Goal: Transaction & Acquisition: Book appointment/travel/reservation

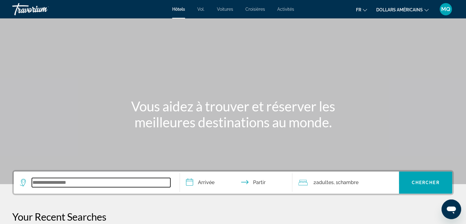
click at [89, 179] on input "Widget de recherche" at bounding box center [101, 182] width 139 height 9
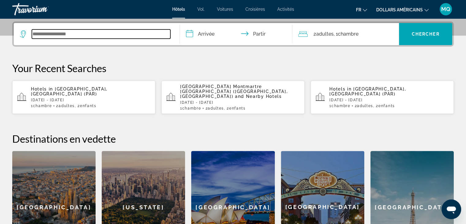
scroll to position [150, 0]
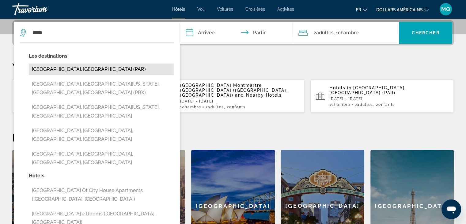
click at [112, 69] on button "[GEOGRAPHIC_DATA], [GEOGRAPHIC_DATA] (PAR)" at bounding box center [101, 69] width 145 height 12
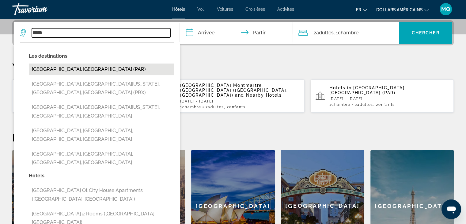
type input "**********"
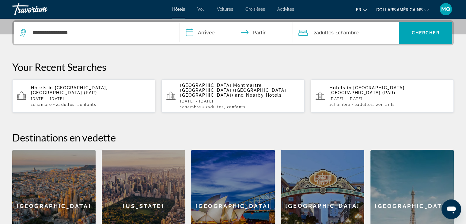
click at [93, 97] on p "[DATE] - [DATE]" at bounding box center [91, 99] width 120 height 4
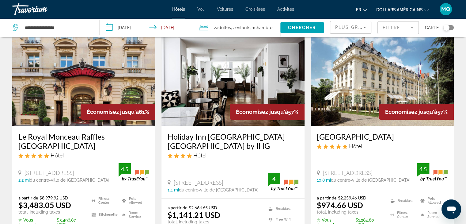
scroll to position [37, 0]
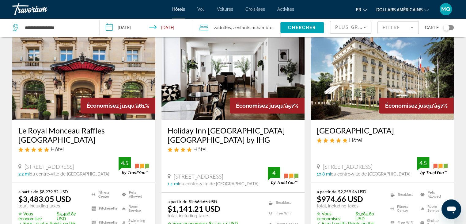
click at [391, 8] on font "dollars américains" at bounding box center [400, 9] width 47 height 5
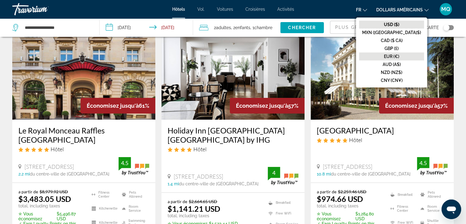
click at [401, 52] on button "EUR (€)" at bounding box center [391, 56] width 65 height 8
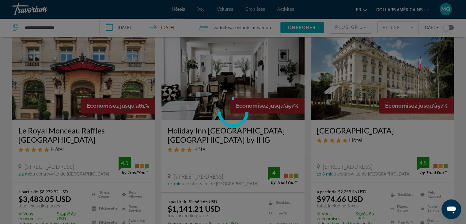
scroll to position [0, 0]
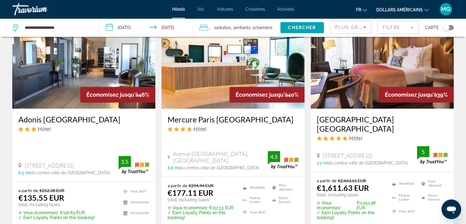
scroll to position [531, 0]
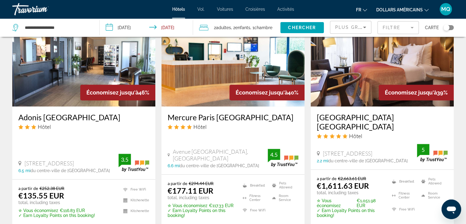
click at [231, 96] on div "Économisez jusqu'à 40%" at bounding box center [267, 93] width 75 height 16
click at [221, 101] on img "Contenu principal" at bounding box center [233, 57] width 143 height 98
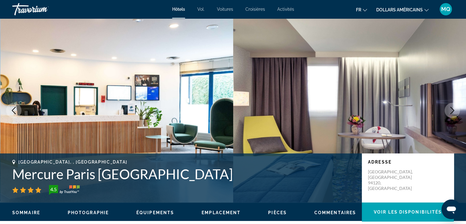
click at [457, 109] on button "Next image" at bounding box center [452, 110] width 15 height 15
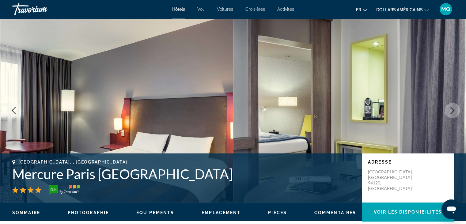
click at [457, 109] on button "Next image" at bounding box center [452, 110] width 15 height 15
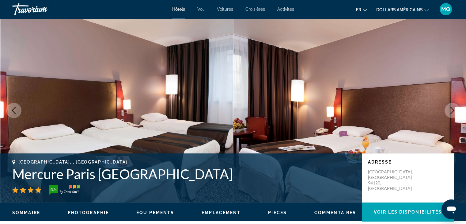
click at [457, 109] on button "Next image" at bounding box center [452, 110] width 15 height 15
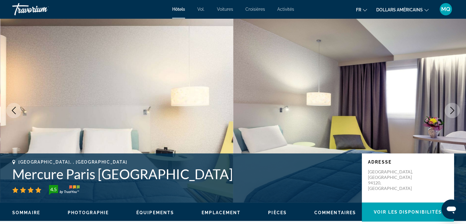
click at [457, 109] on button "Next image" at bounding box center [452, 110] width 15 height 15
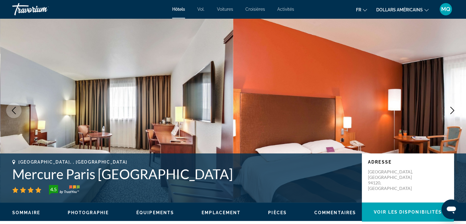
scroll to position [196, 0]
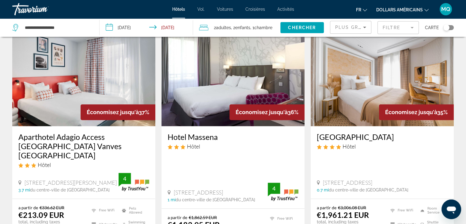
scroll to position [760, 0]
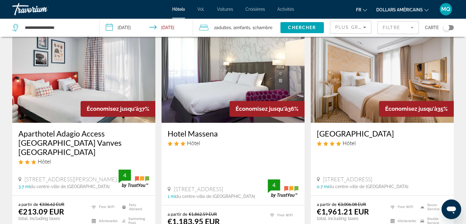
click at [53, 73] on img "Contenu principal" at bounding box center [83, 74] width 143 height 98
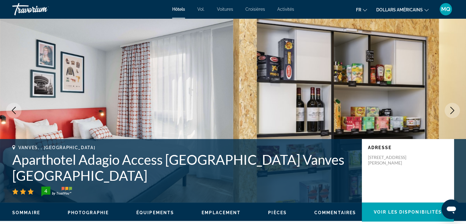
click at [457, 114] on button "Next image" at bounding box center [452, 110] width 15 height 15
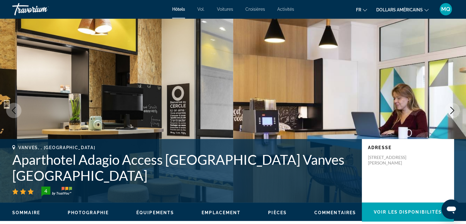
click at [457, 114] on button "Next image" at bounding box center [452, 110] width 15 height 15
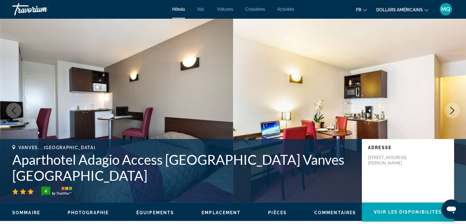
scroll to position [196, 0]
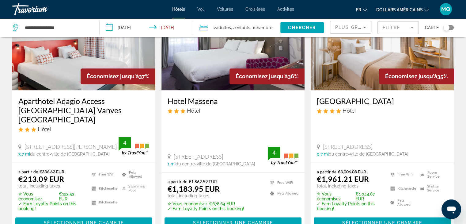
scroll to position [813, 0]
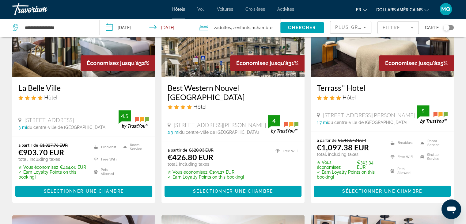
scroll to position [323, 0]
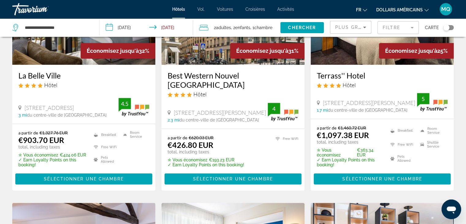
click at [217, 80] on h3 "Best Western Nouvel Orléans Montparnasse" at bounding box center [233, 80] width 131 height 18
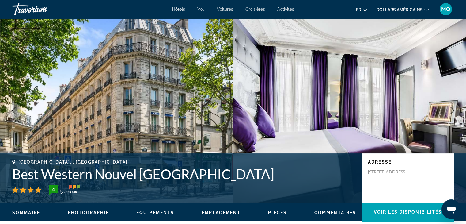
click at [451, 111] on icon "Next image" at bounding box center [452, 110] width 7 height 7
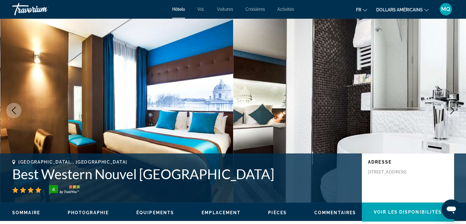
click at [451, 111] on icon "Next image" at bounding box center [452, 110] width 7 height 7
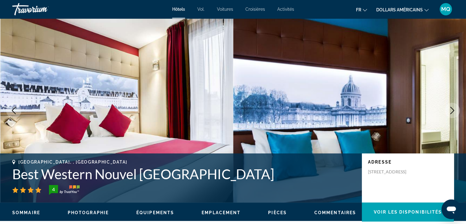
click at [451, 111] on icon "Next image" at bounding box center [452, 110] width 7 height 7
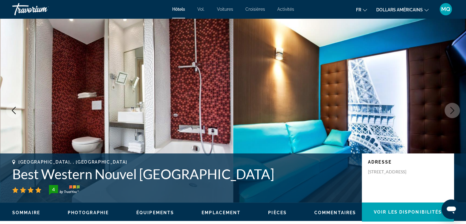
click at [451, 111] on icon "Next image" at bounding box center [452, 110] width 7 height 7
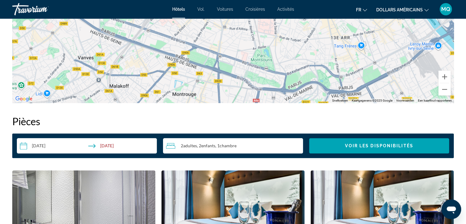
scroll to position [894, 0]
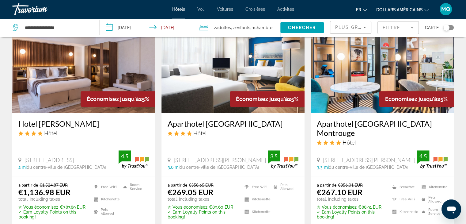
scroll to position [531, 0]
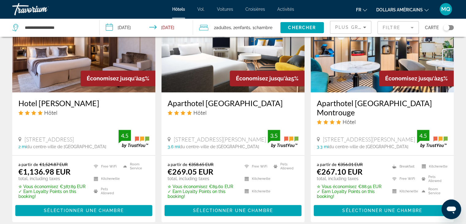
click at [216, 92] on img "Contenu principal" at bounding box center [233, 43] width 143 height 98
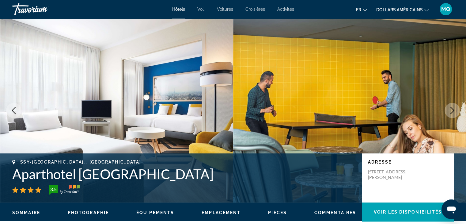
click at [448, 116] on button "Next image" at bounding box center [452, 110] width 15 height 15
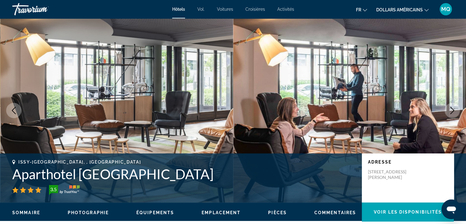
click at [448, 116] on button "Next image" at bounding box center [452, 110] width 15 height 15
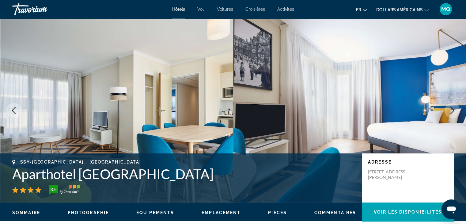
click at [448, 116] on button "Next image" at bounding box center [452, 110] width 15 height 15
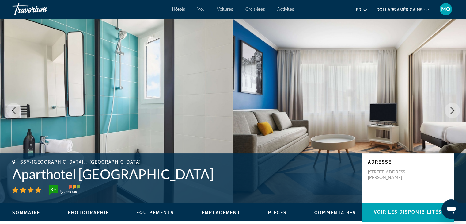
click at [448, 116] on button "Next image" at bounding box center [452, 110] width 15 height 15
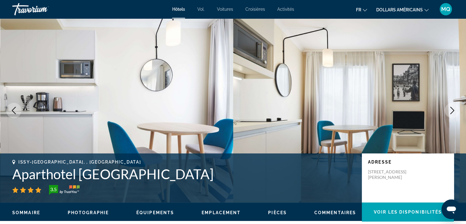
click at [448, 116] on button "Next image" at bounding box center [452, 110] width 15 height 15
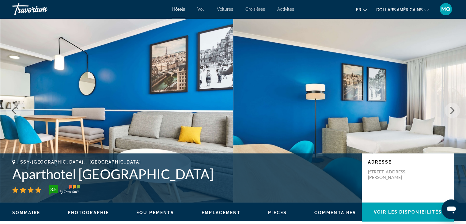
click at [448, 116] on button "Next image" at bounding box center [452, 110] width 15 height 15
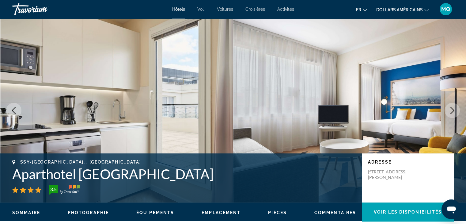
click at [448, 116] on button "Next image" at bounding box center [452, 110] width 15 height 15
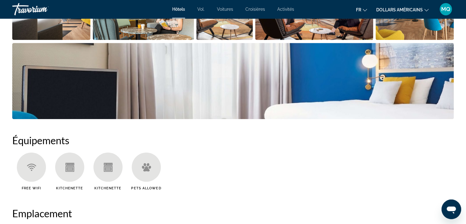
scroll to position [587, 0]
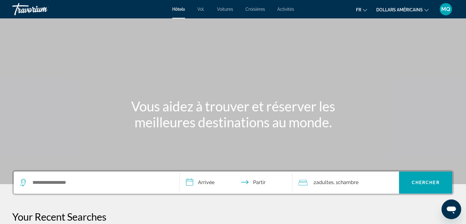
click at [123, 177] on div "Widget de recherche" at bounding box center [97, 182] width 154 height 22
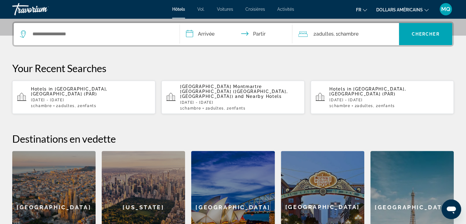
scroll to position [150, 0]
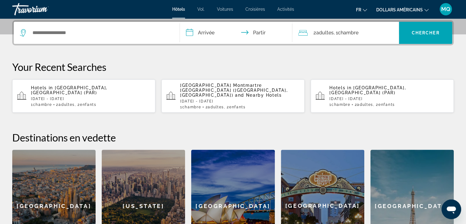
click at [96, 37] on div "Widget de recherche" at bounding box center [97, 33] width 154 height 22
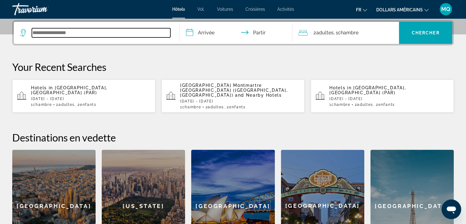
click at [58, 31] on input "Widget de recherche" at bounding box center [101, 32] width 139 height 9
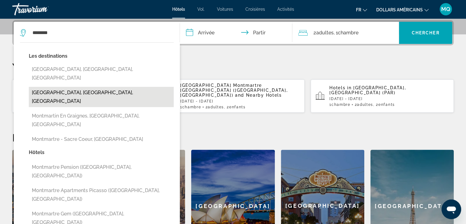
click at [48, 87] on button "[GEOGRAPHIC_DATA], [GEOGRAPHIC_DATA], [GEOGRAPHIC_DATA]" at bounding box center [101, 97] width 145 height 20
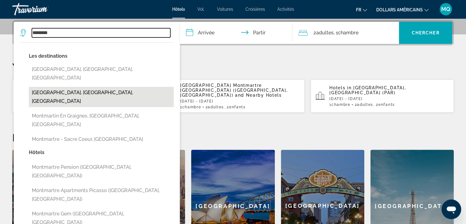
type input "**********"
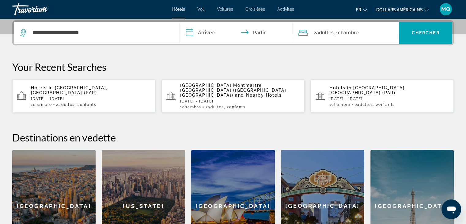
click at [194, 36] on input "**********" at bounding box center [237, 34] width 115 height 24
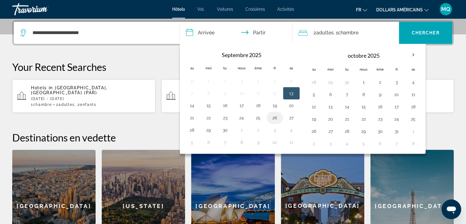
click at [273, 115] on button "26" at bounding box center [275, 117] width 10 height 9
click at [192, 128] on button "28" at bounding box center [192, 130] width 10 height 9
type input "**********"
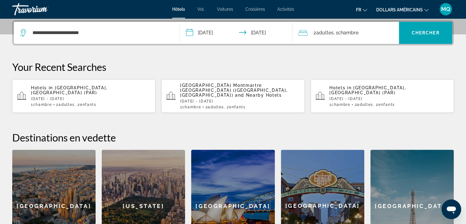
click at [353, 39] on div "2 adultes Adulte , 1 Chambre pièces" at bounding box center [349, 33] width 101 height 22
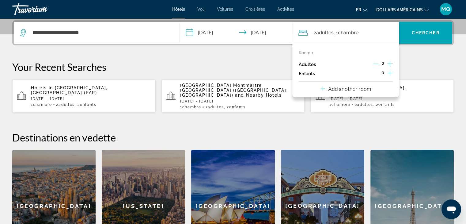
click at [390, 71] on icon "Increment children" at bounding box center [391, 72] width 6 height 7
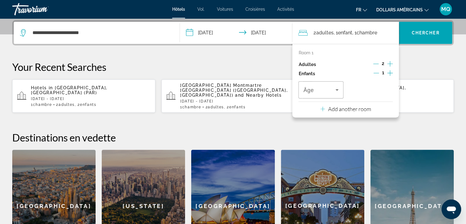
click at [390, 71] on icon "Increment children" at bounding box center [391, 72] width 6 height 7
click at [335, 89] on icon "Travelers: 2 adults, 2 children" at bounding box center [337, 89] width 7 height 7
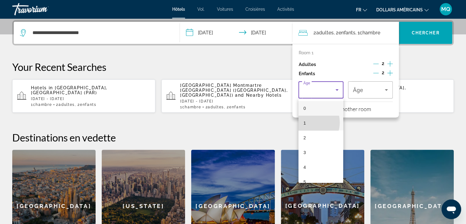
click at [309, 122] on mat-option "1" at bounding box center [321, 123] width 45 height 15
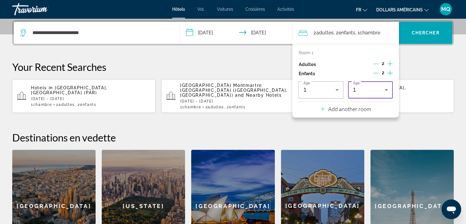
click at [389, 87] on icon "Travelers: 2 adults, 2 children" at bounding box center [386, 89] width 7 height 7
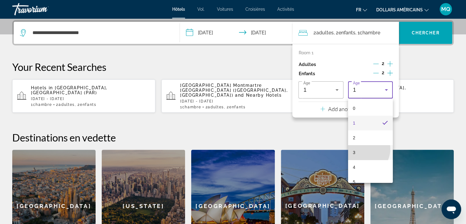
click at [362, 149] on mat-option "3" at bounding box center [370, 152] width 45 height 15
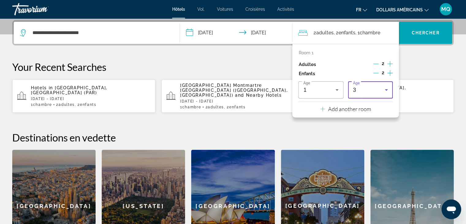
click at [386, 88] on icon "Travelers: 2 adults, 2 children" at bounding box center [386, 89] width 7 height 7
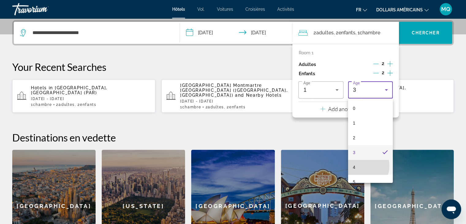
click at [359, 166] on mat-option "4" at bounding box center [370, 167] width 45 height 15
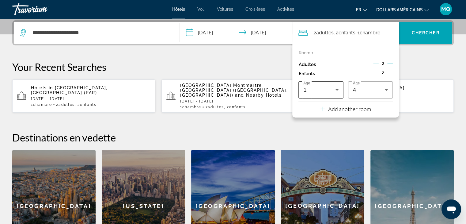
click at [338, 84] on div "1" at bounding box center [321, 89] width 35 height 17
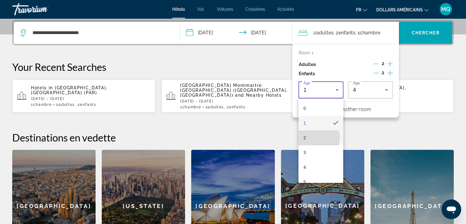
click at [310, 137] on mat-option "2" at bounding box center [321, 137] width 45 height 15
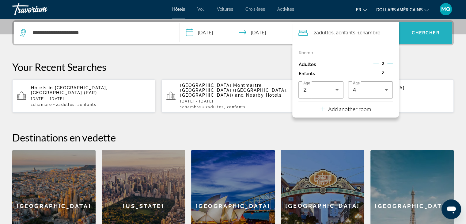
click at [420, 27] on span "Widget de recherche" at bounding box center [425, 32] width 53 height 15
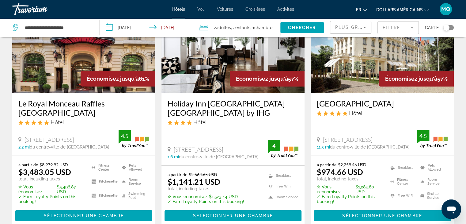
scroll to position [69, 0]
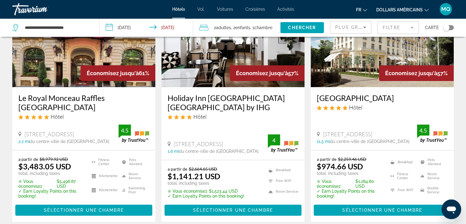
click at [425, 8] on mat-icon "Changer de devise" at bounding box center [427, 9] width 4 height 4
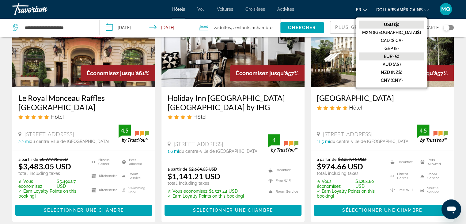
click at [400, 54] on font "EUR (€)" at bounding box center [391, 56] width 15 height 5
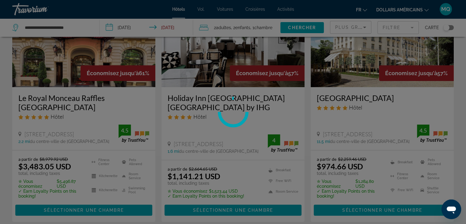
scroll to position [0, 0]
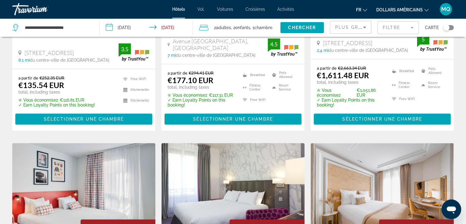
scroll to position [670, 0]
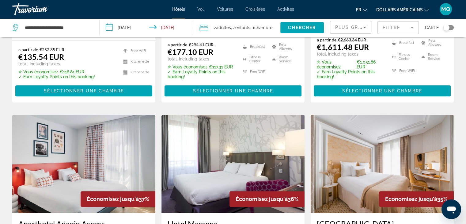
click at [364, 28] on icon "Sort by" at bounding box center [364, 27] width 7 height 7
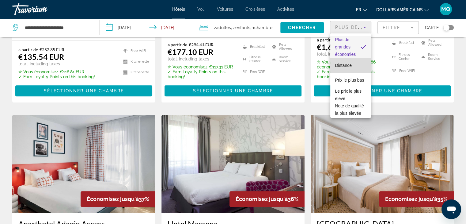
click at [355, 62] on mat-option "Distance" at bounding box center [351, 65] width 41 height 15
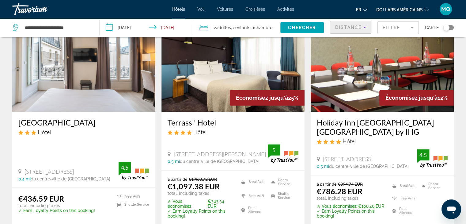
scroll to position [756, 0]
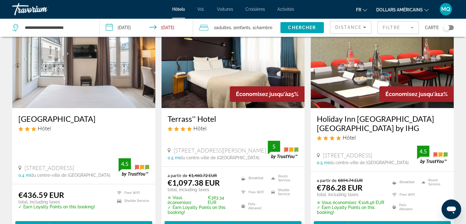
click at [117, 77] on img "Contenu principal" at bounding box center [83, 59] width 143 height 98
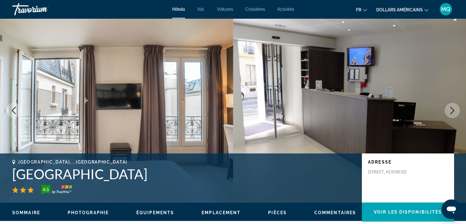
click at [455, 115] on button "Next image" at bounding box center [452, 110] width 15 height 15
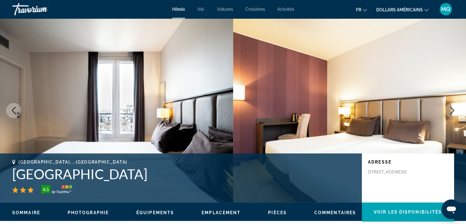
click at [455, 115] on button "Next image" at bounding box center [452, 110] width 15 height 15
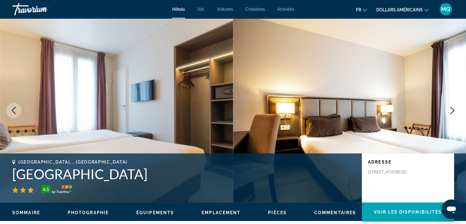
click at [455, 115] on button "Next image" at bounding box center [452, 110] width 15 height 15
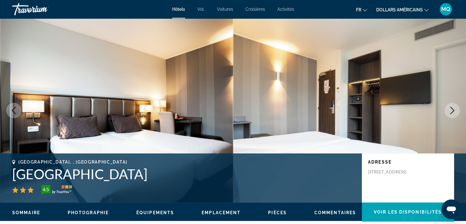
click at [455, 115] on button "Next image" at bounding box center [452, 110] width 15 height 15
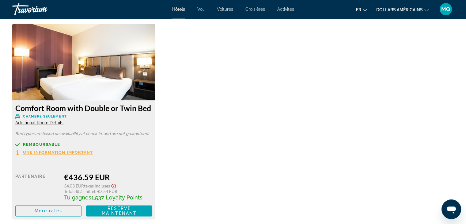
scroll to position [850, 0]
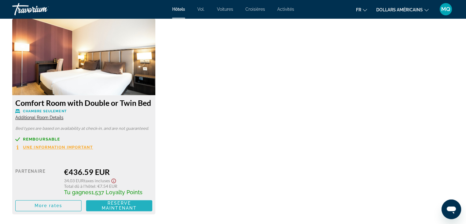
click at [130, 211] on span "Contenu principal" at bounding box center [119, 205] width 66 height 15
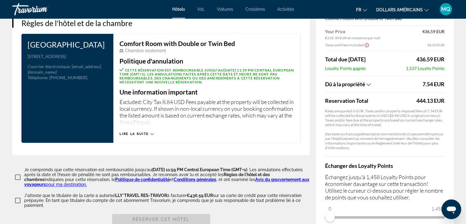
scroll to position [896, 0]
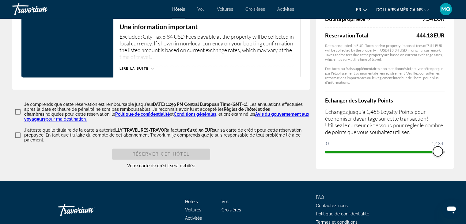
drag, startPoint x: 333, startPoint y: 157, endPoint x: 446, endPoint y: 149, distance: 113.1
click at [446, 149] on div "Résumé des prix [GEOGRAPHIC_DATA] [GEOGRAPHIC_DATA] [DATE] - [DATE] - 2 nuit nu…" at bounding box center [385, 29] width 138 height 279
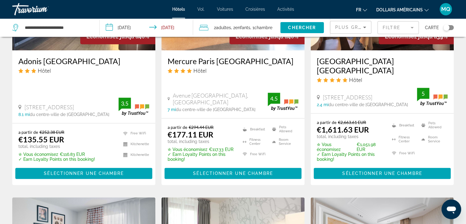
scroll to position [783, 0]
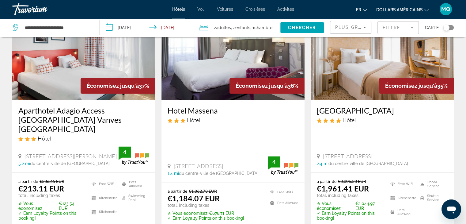
click at [369, 28] on div "Plus grandes économies" at bounding box center [351, 27] width 41 height 12
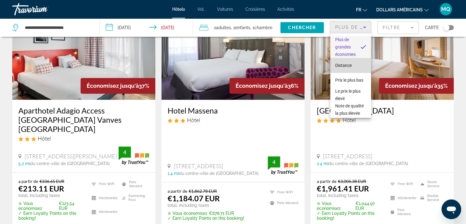
click at [355, 65] on mat-option "Distance" at bounding box center [351, 65] width 41 height 15
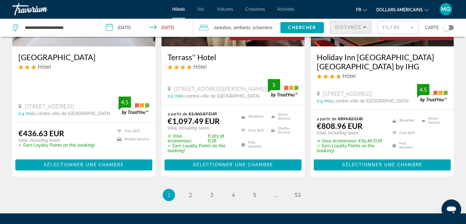
scroll to position [821, 0]
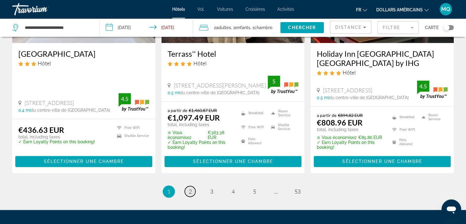
click at [190, 188] on span "2" at bounding box center [190, 191] width 3 height 7
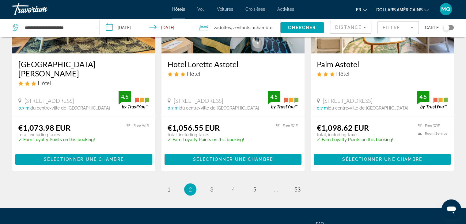
scroll to position [834, 0]
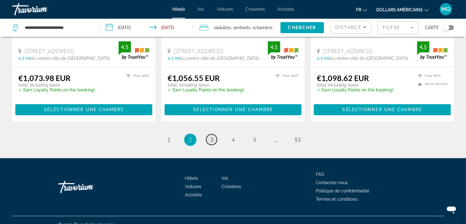
click at [214, 134] on link "page 3" at bounding box center [211, 139] width 11 height 11
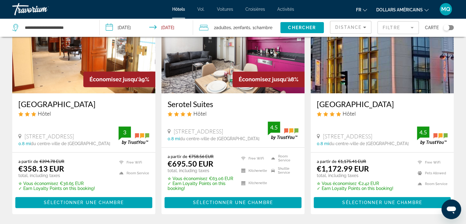
scroll to position [310, 0]
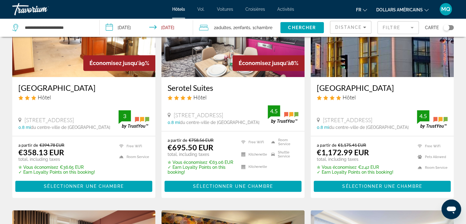
click at [466, 1] on div "Hôtels Vol. Voitures Croisières Activités Hôtels Vol. Voitures Croisières Activ…" at bounding box center [233, 9] width 466 height 16
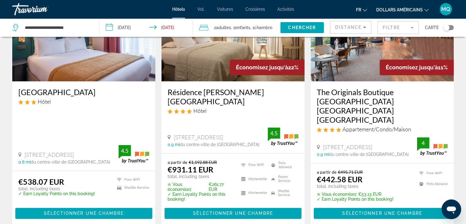
scroll to position [727, 0]
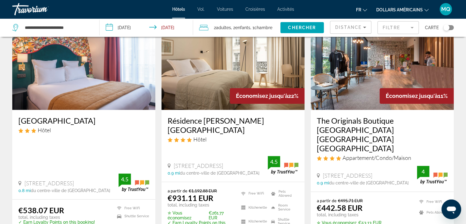
click at [356, 84] on img "Contenu principal" at bounding box center [382, 61] width 143 height 98
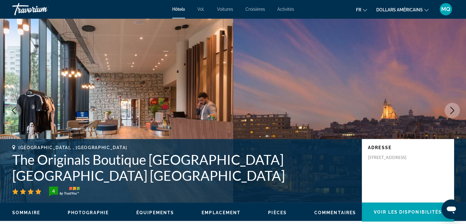
click at [459, 108] on button "Next image" at bounding box center [452, 110] width 15 height 15
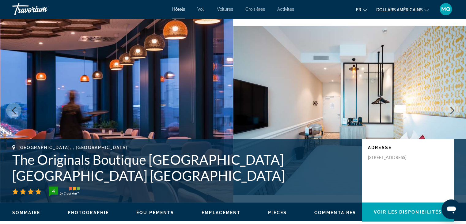
click at [459, 108] on button "Next image" at bounding box center [452, 110] width 15 height 15
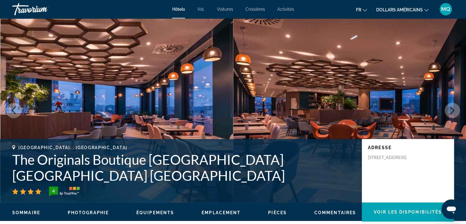
click at [459, 108] on button "Next image" at bounding box center [452, 110] width 15 height 15
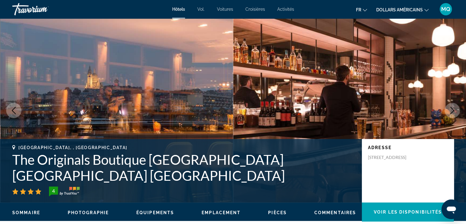
click at [459, 108] on button "Next image" at bounding box center [452, 110] width 15 height 15
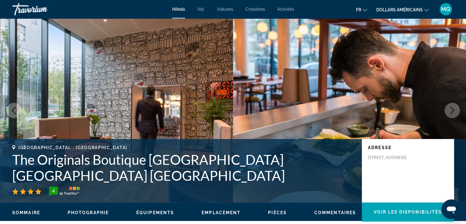
click at [459, 108] on button "Next image" at bounding box center [452, 110] width 15 height 15
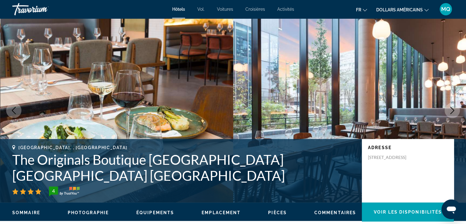
click at [459, 108] on button "Next image" at bounding box center [452, 110] width 15 height 15
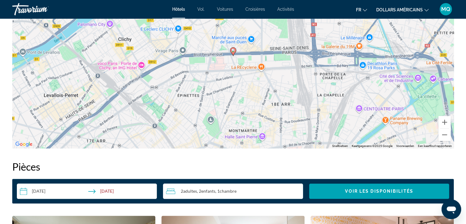
scroll to position [849, 0]
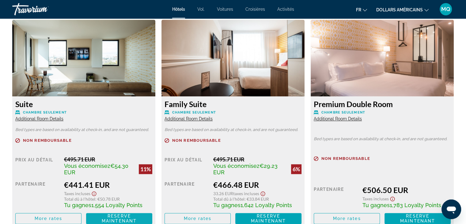
click at [111, 217] on span "Reserve maintenant" at bounding box center [119, 218] width 35 height 10
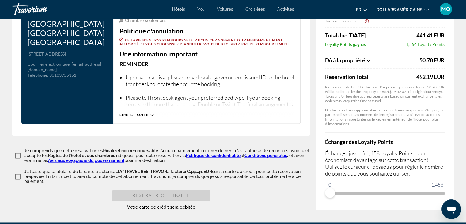
scroll to position [897, 0]
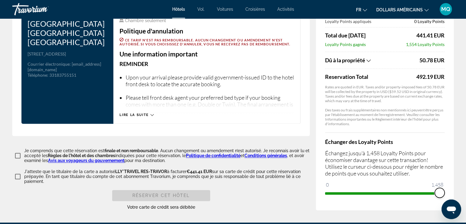
drag, startPoint x: 332, startPoint y: 173, endPoint x: 466, endPoint y: 164, distance: 133.4
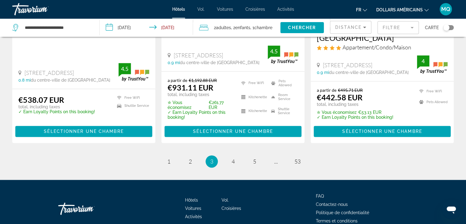
scroll to position [851, 0]
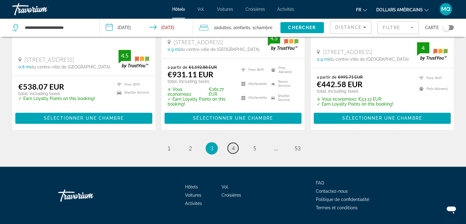
click at [233, 143] on link "page 4" at bounding box center [233, 148] width 11 height 11
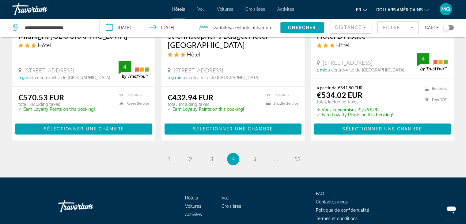
scroll to position [834, 0]
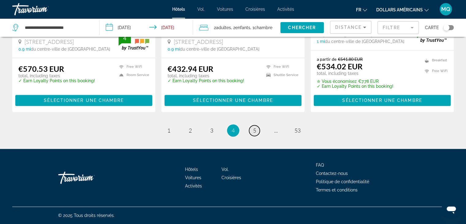
click at [254, 130] on span "5" at bounding box center [254, 130] width 3 height 7
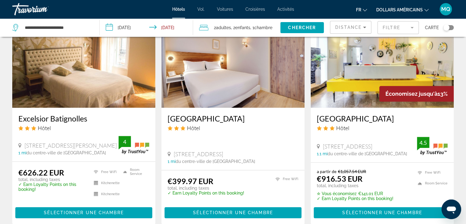
scroll to position [507, 0]
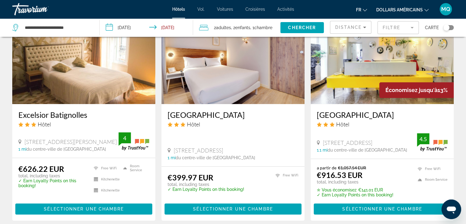
click at [256, 104] on img "Contenu principal" at bounding box center [233, 55] width 143 height 98
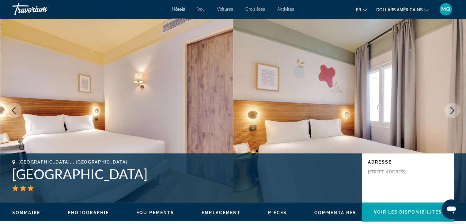
click at [457, 109] on button "Next image" at bounding box center [452, 110] width 15 height 15
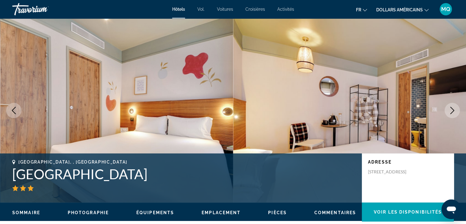
click at [457, 109] on button "Next image" at bounding box center [452, 110] width 15 height 15
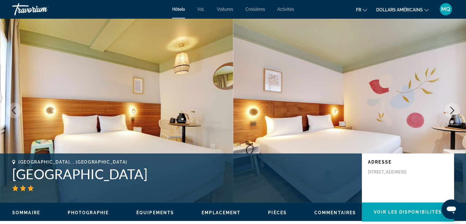
click at [457, 109] on button "Next image" at bounding box center [452, 110] width 15 height 15
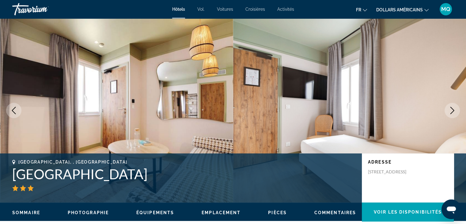
click at [457, 109] on button "Next image" at bounding box center [452, 110] width 15 height 15
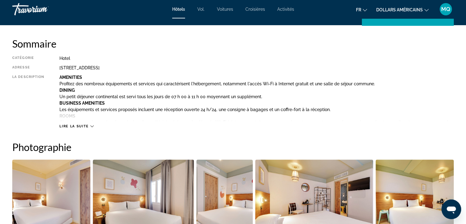
scroll to position [391, 0]
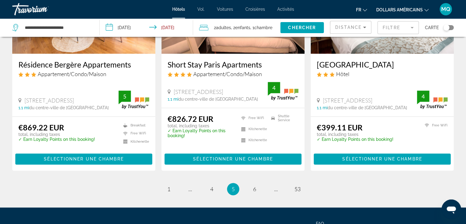
scroll to position [833, 0]
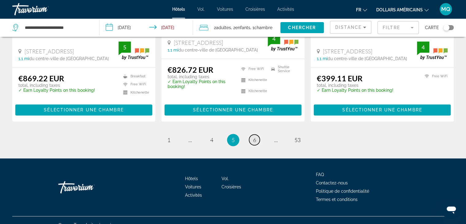
click at [254, 143] on span "6" at bounding box center [254, 139] width 3 height 7
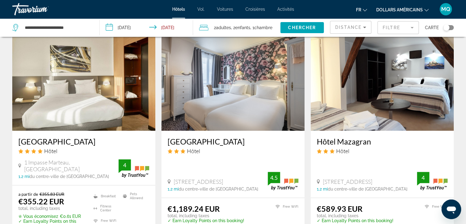
scroll to position [551, 0]
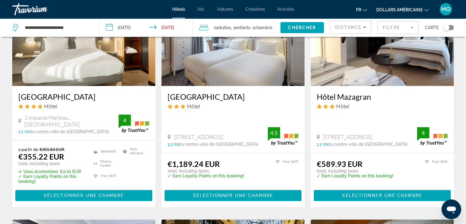
click at [120, 73] on img "Contenu principal" at bounding box center [83, 37] width 143 height 98
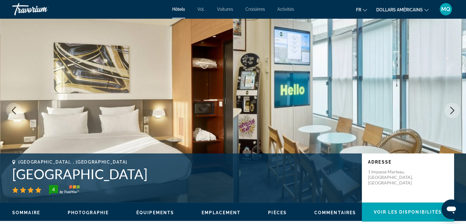
click at [451, 109] on icon "Next image" at bounding box center [452, 110] width 7 height 7
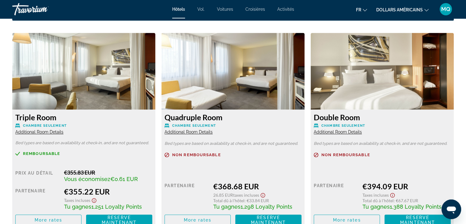
scroll to position [860, 0]
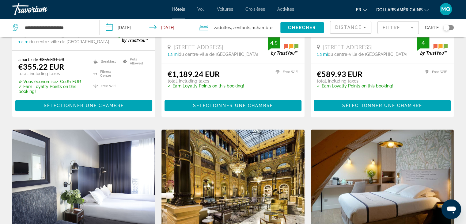
scroll to position [588, 0]
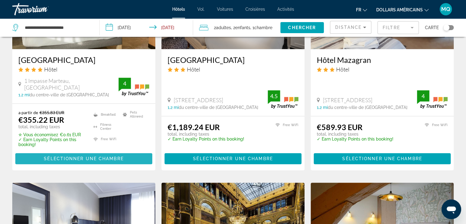
click at [137, 151] on span "Contenu principal" at bounding box center [83, 158] width 137 height 15
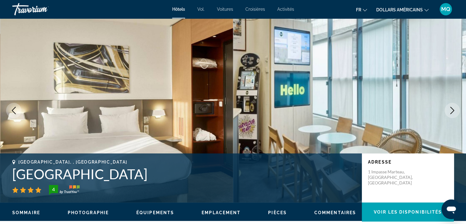
click at [459, 114] on button "Next image" at bounding box center [452, 110] width 15 height 15
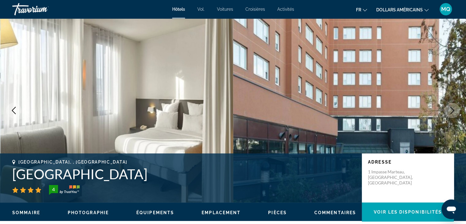
click at [459, 114] on button "Next image" at bounding box center [452, 110] width 15 height 15
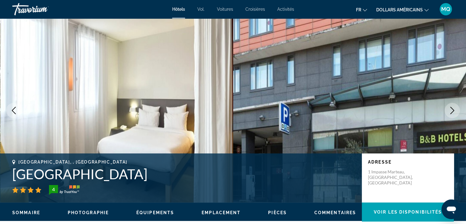
click at [459, 114] on button "Next image" at bounding box center [452, 110] width 15 height 15
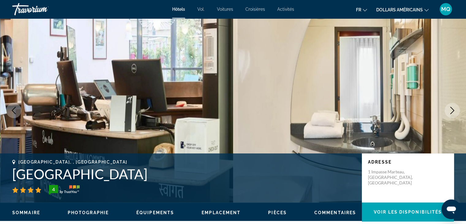
click at [459, 114] on button "Next image" at bounding box center [452, 110] width 15 height 15
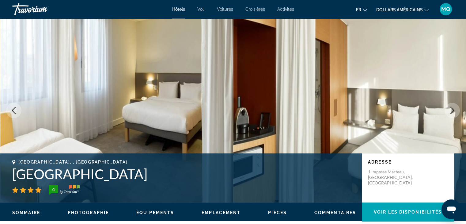
click at [459, 114] on button "Next image" at bounding box center [452, 110] width 15 height 15
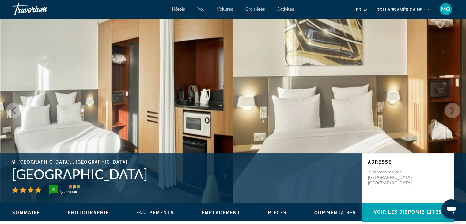
click at [459, 114] on button "Next image" at bounding box center [452, 110] width 15 height 15
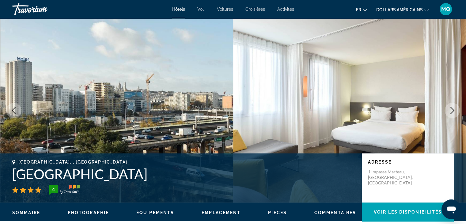
click at [459, 114] on button "Next image" at bounding box center [452, 110] width 15 height 15
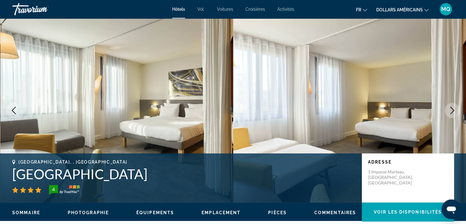
click at [459, 114] on button "Next image" at bounding box center [452, 110] width 15 height 15
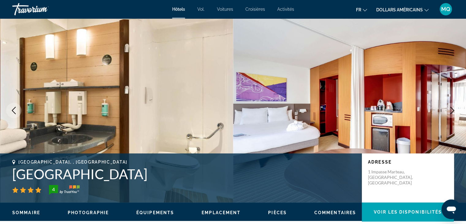
click at [459, 114] on button "Next image" at bounding box center [452, 110] width 15 height 15
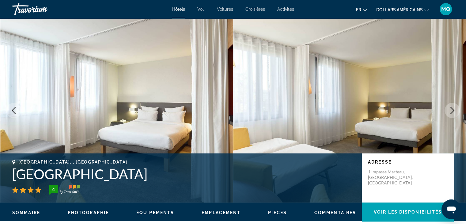
click at [459, 114] on button "Next image" at bounding box center [452, 110] width 15 height 15
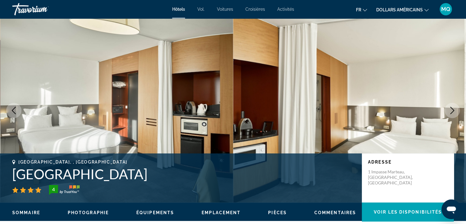
click at [459, 114] on button "Next image" at bounding box center [452, 110] width 15 height 15
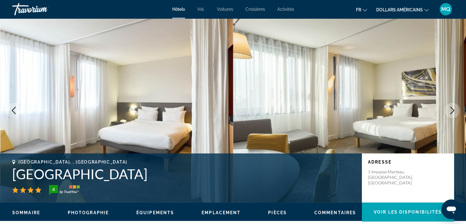
click at [459, 114] on button "Next image" at bounding box center [452, 110] width 15 height 15
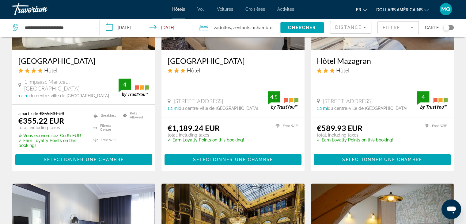
scroll to position [783, 0]
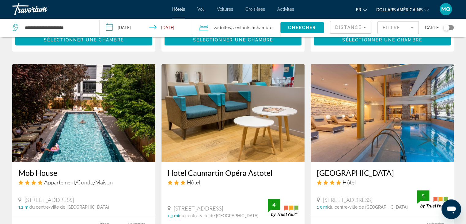
scroll to position [466, 0]
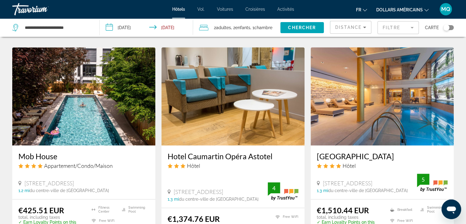
click at [99, 138] on img "Contenu principal" at bounding box center [83, 96] width 143 height 98
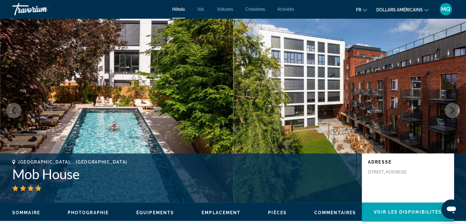
click at [455, 108] on icon "Next image" at bounding box center [452, 110] width 7 height 7
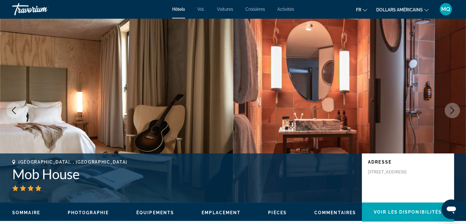
click at [455, 108] on icon "Next image" at bounding box center [452, 110] width 7 height 7
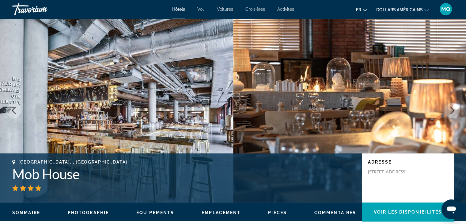
click at [455, 108] on icon "Next image" at bounding box center [452, 110] width 7 height 7
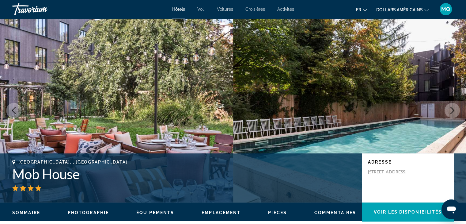
click at [455, 108] on icon "Next image" at bounding box center [452, 110] width 7 height 7
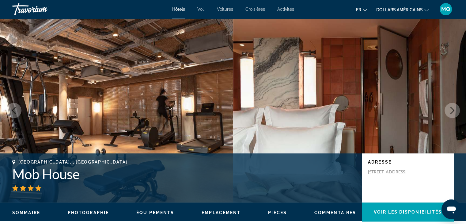
click at [455, 108] on icon "Next image" at bounding box center [452, 110] width 7 height 7
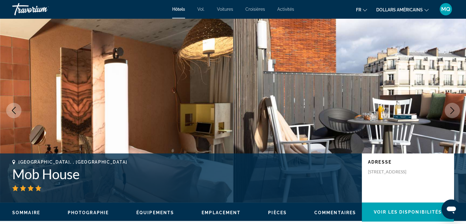
click at [455, 108] on icon "Next image" at bounding box center [452, 110] width 7 height 7
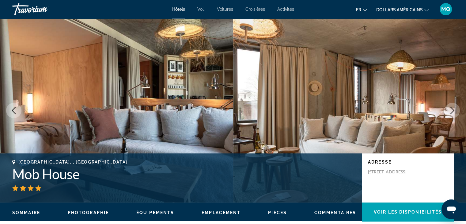
click at [455, 108] on icon "Next image" at bounding box center [452, 110] width 7 height 7
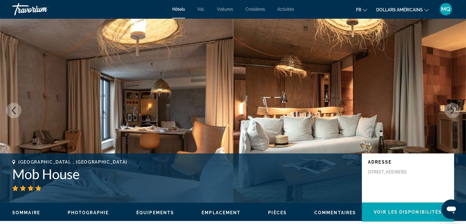
scroll to position [196, 0]
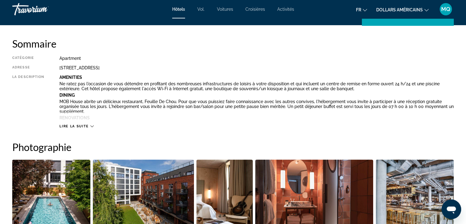
click at [91, 125] on icon "Contenu principal" at bounding box center [91, 126] width 3 height 3
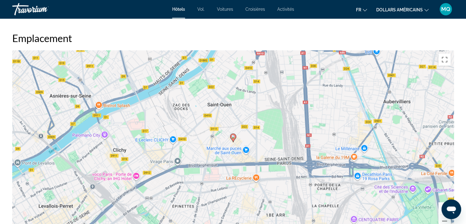
scroll to position [804, 0]
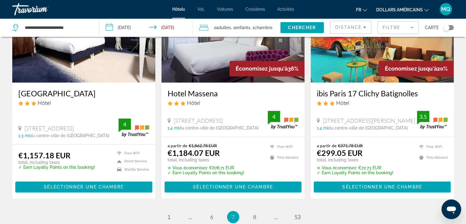
scroll to position [759, 0]
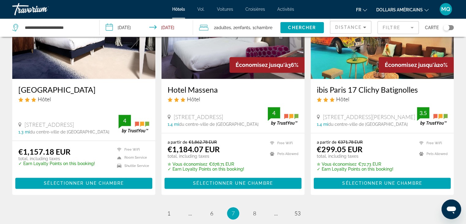
click at [362, 65] on img "Contenu principal" at bounding box center [382, 30] width 143 height 98
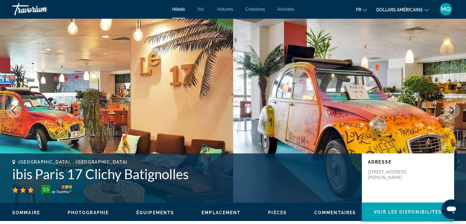
click at [455, 110] on icon "Next image" at bounding box center [452, 110] width 7 height 7
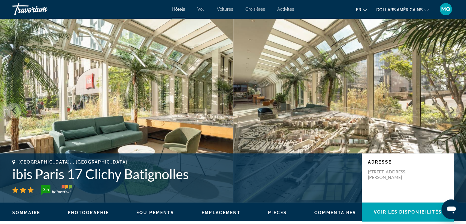
click at [455, 110] on icon "Next image" at bounding box center [452, 110] width 7 height 7
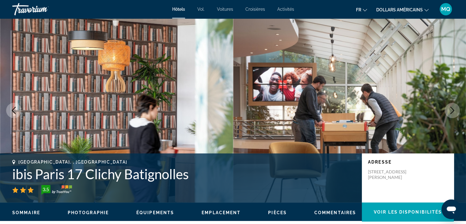
click at [455, 110] on icon "Next image" at bounding box center [452, 110] width 7 height 7
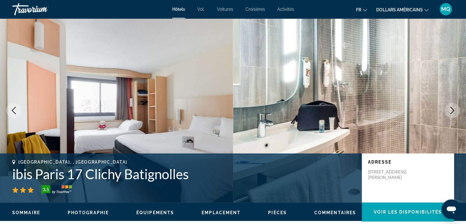
click at [455, 110] on icon "Next image" at bounding box center [452, 110] width 7 height 7
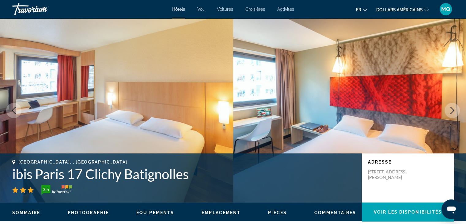
click at [455, 110] on icon "Next image" at bounding box center [452, 110] width 7 height 7
